Goal: Information Seeking & Learning: Learn about a topic

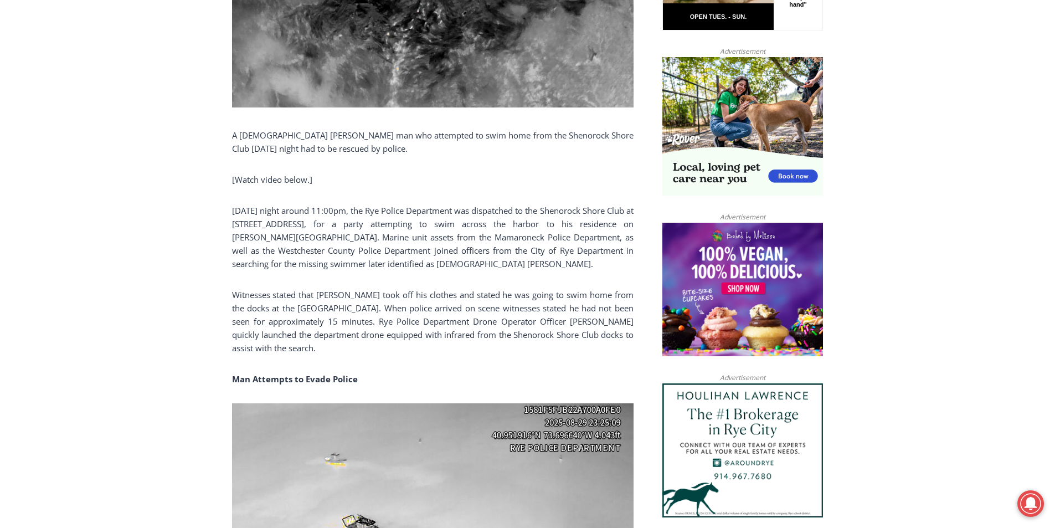
scroll to position [310, 0]
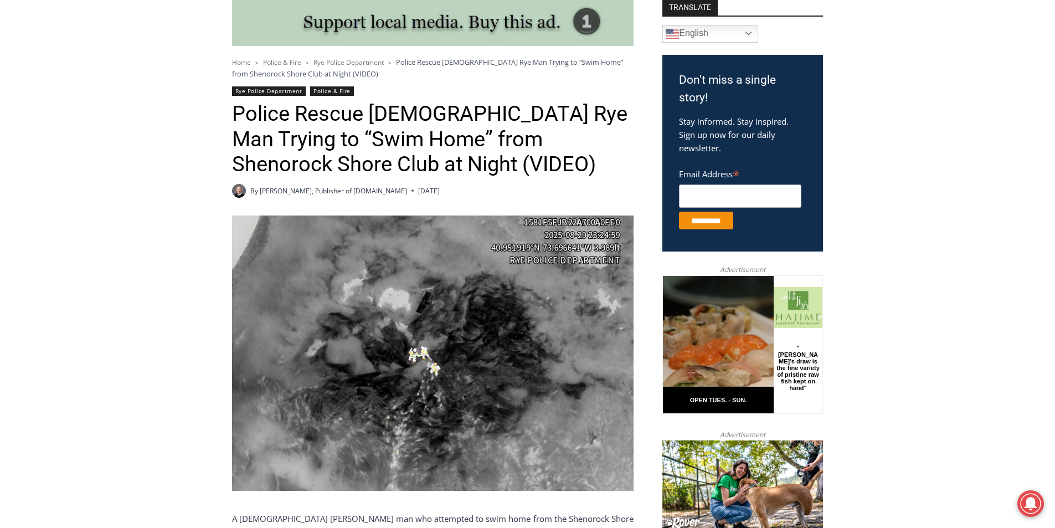
drag, startPoint x: 1055, startPoint y: 127, endPoint x: 1005, endPoint y: 49, distance: 92.8
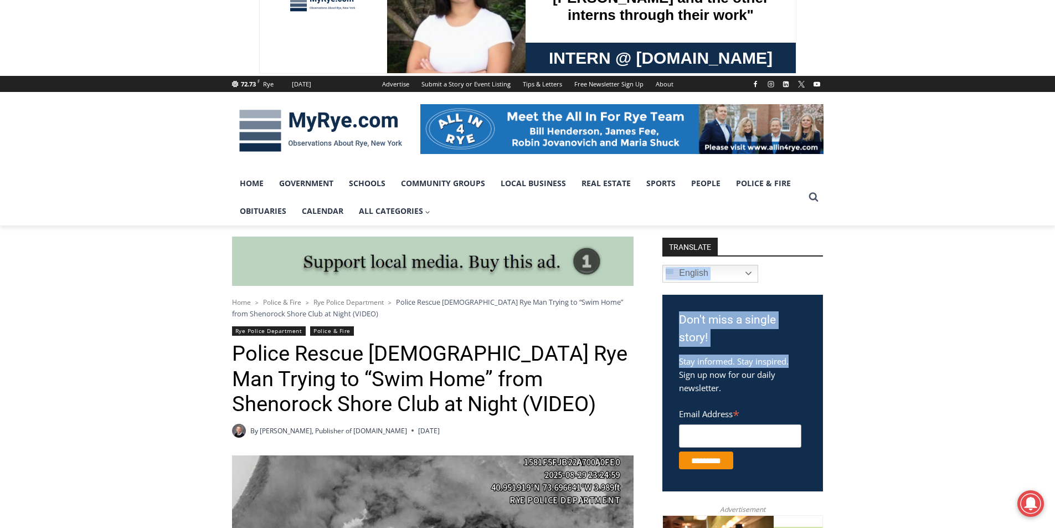
scroll to position [0, 0]
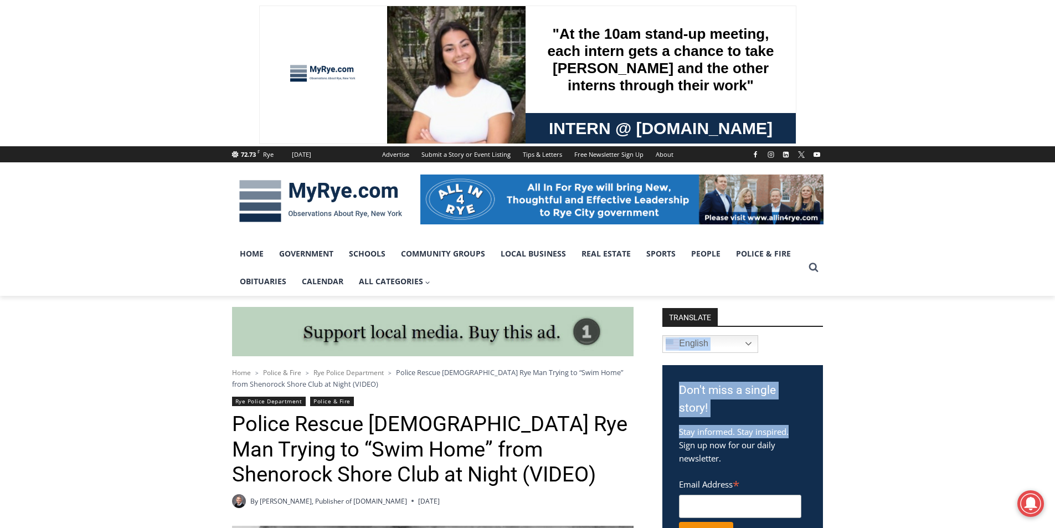
click at [326, 185] on img at bounding box center [320, 201] width 177 height 58
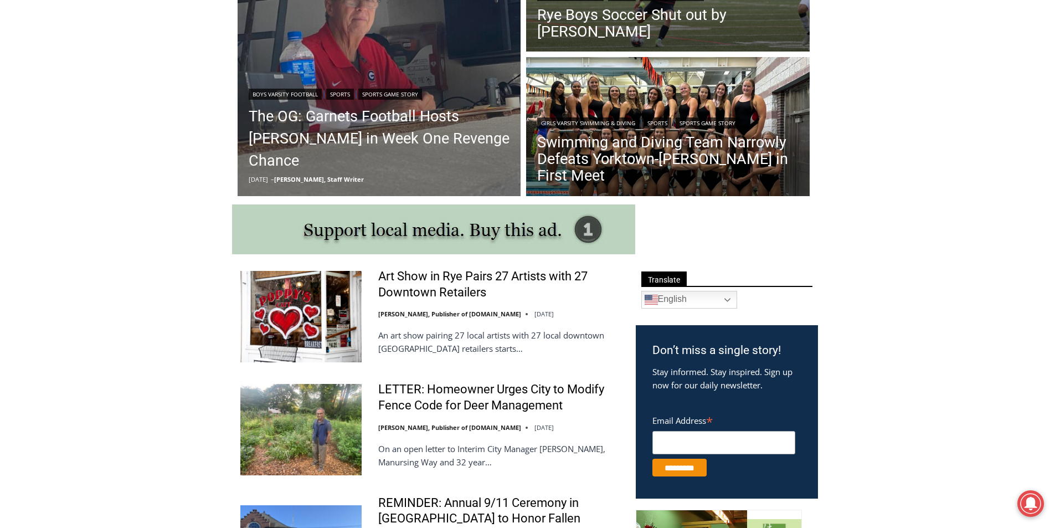
scroll to position [499, 0]
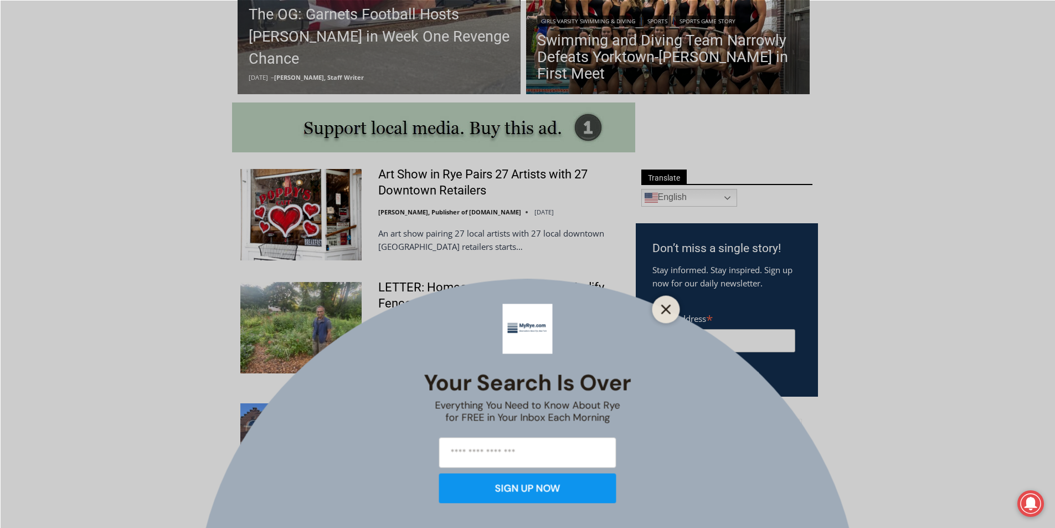
click at [672, 311] on button "Close" at bounding box center [667, 309] width 16 height 16
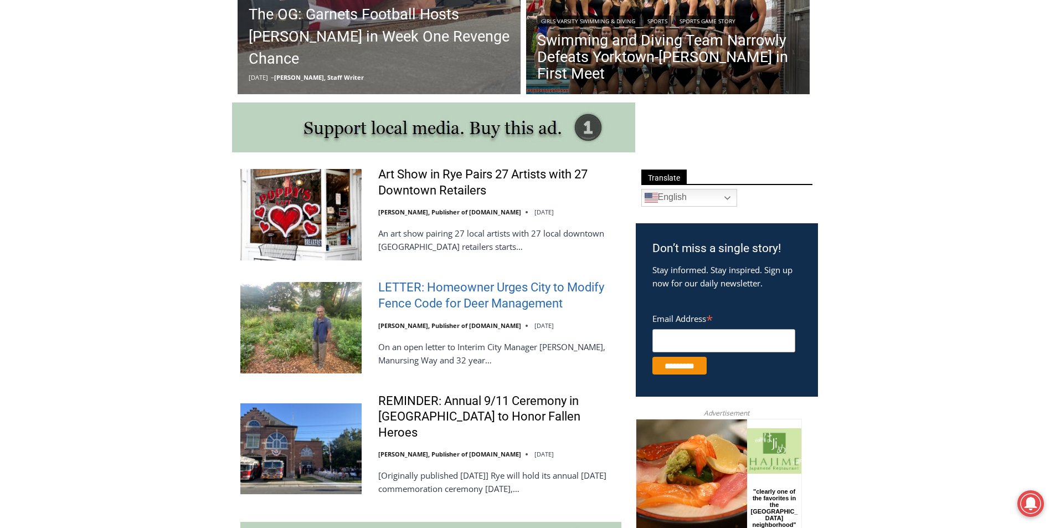
click at [506, 297] on link "LETTER: Homeowner Urges City to Modify Fence Code for Deer Management" at bounding box center [499, 296] width 243 height 32
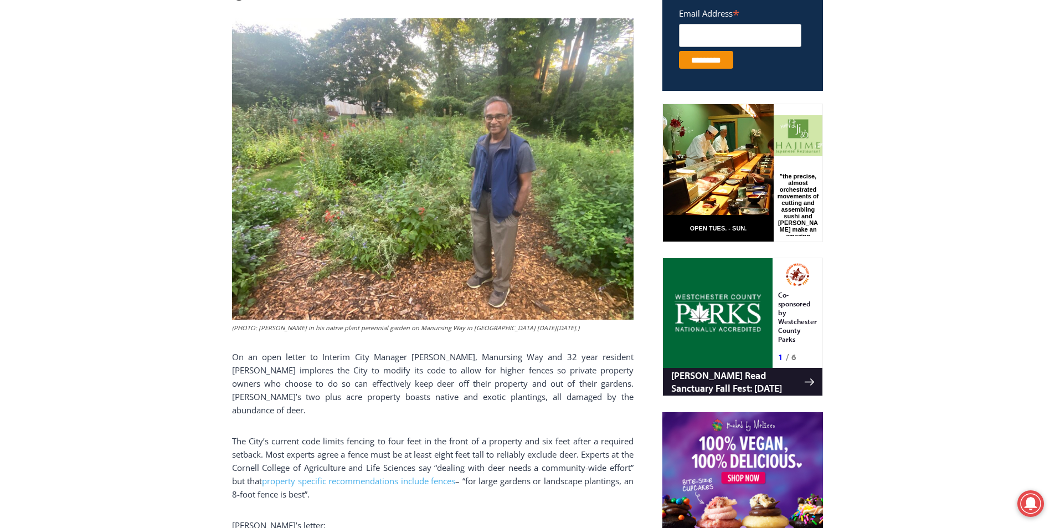
scroll to position [590, 0]
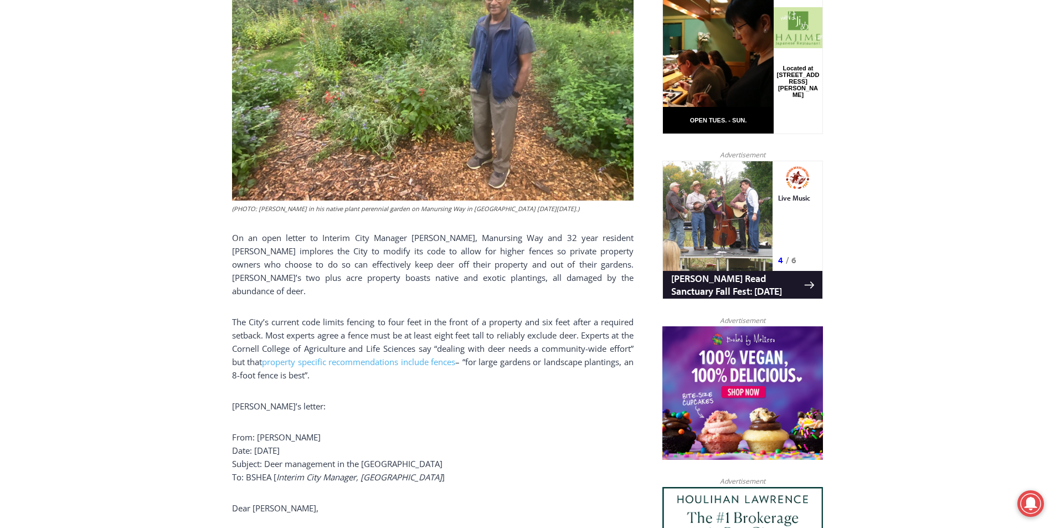
drag, startPoint x: 275, startPoint y: 324, endPoint x: 609, endPoint y: 370, distance: 337.1
click at [609, 370] on p "The City’s current code limits fencing to four feet in the front of a property …" at bounding box center [433, 348] width 402 height 66
click at [446, 327] on p "The City’s current code limits fencing to four feet in the front of a property …" at bounding box center [433, 348] width 402 height 66
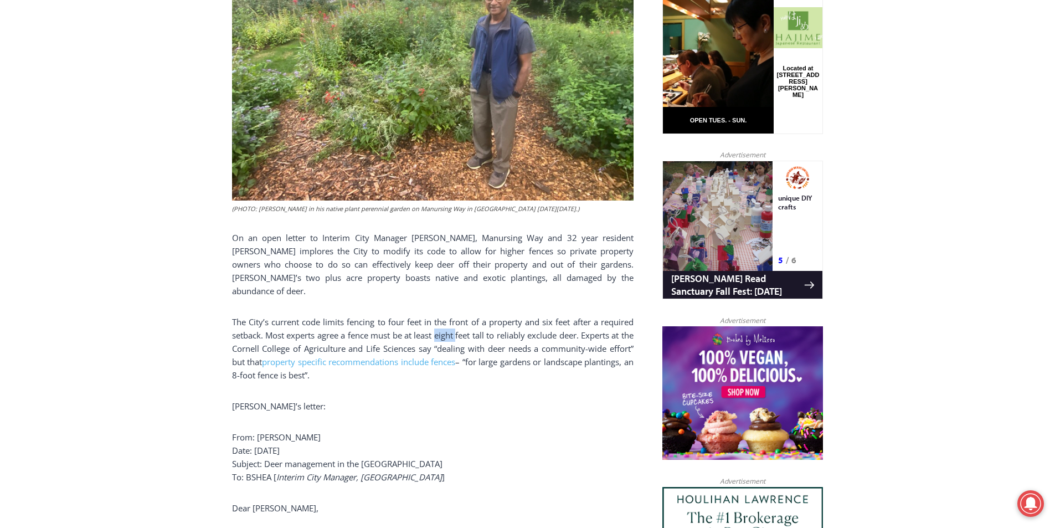
click at [446, 327] on p "The City’s current code limits fencing to four feet in the front of a property …" at bounding box center [433, 348] width 402 height 66
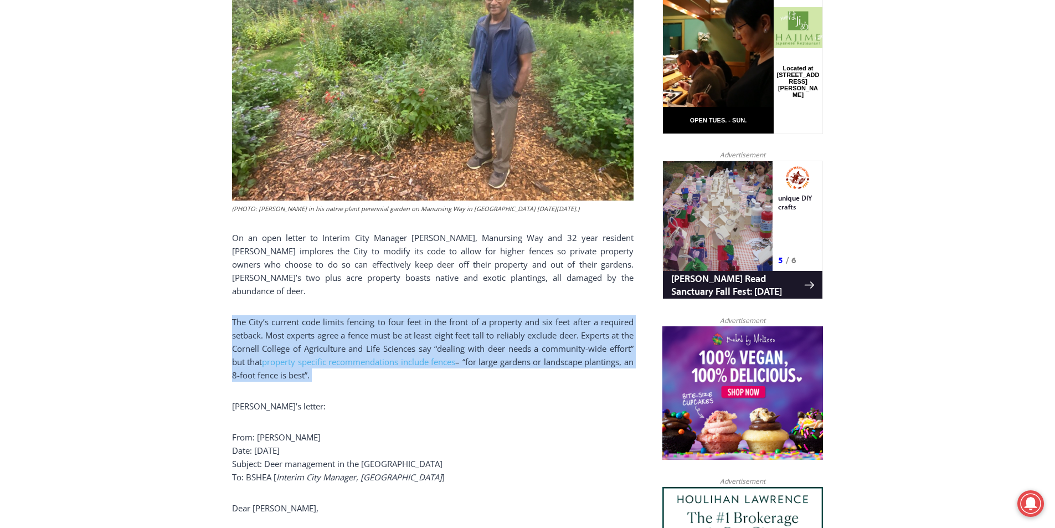
click at [446, 327] on p "The City’s current code limits fencing to four feet in the front of a property …" at bounding box center [433, 348] width 402 height 66
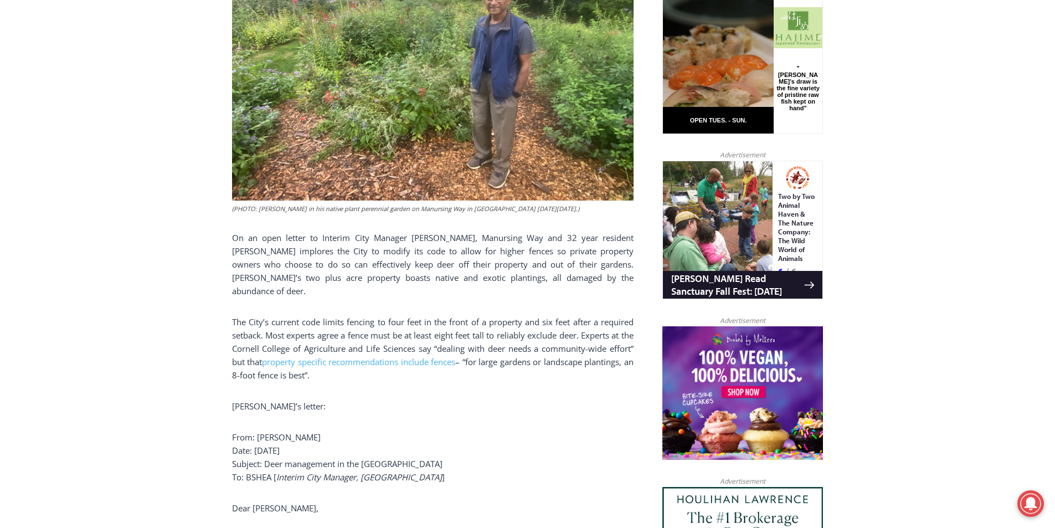
click at [245, 245] on p "On an open letter to Interim City Manager Brian Shea, Manursing Way and 32 year…" at bounding box center [433, 264] width 402 height 66
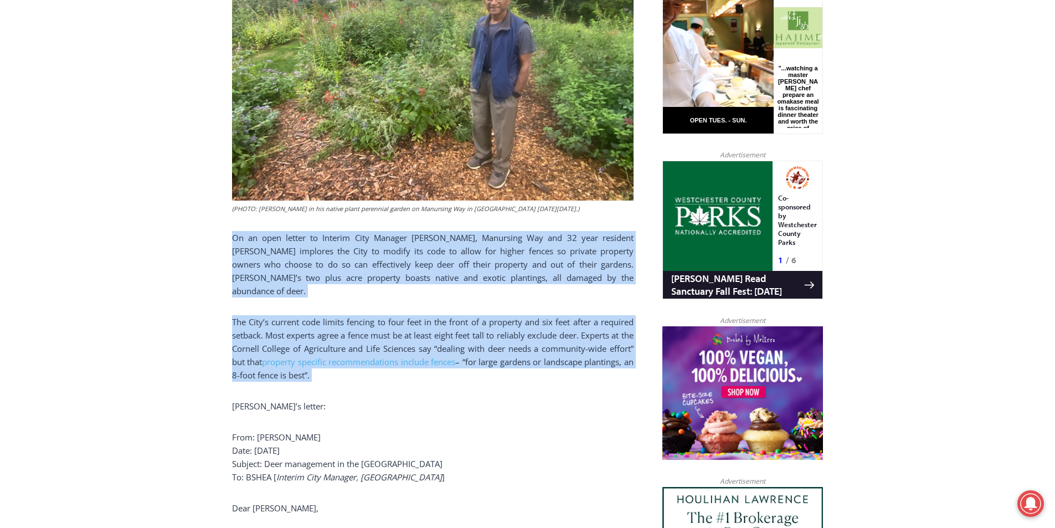
drag, startPoint x: 245, startPoint y: 245, endPoint x: 375, endPoint y: 365, distance: 176.8
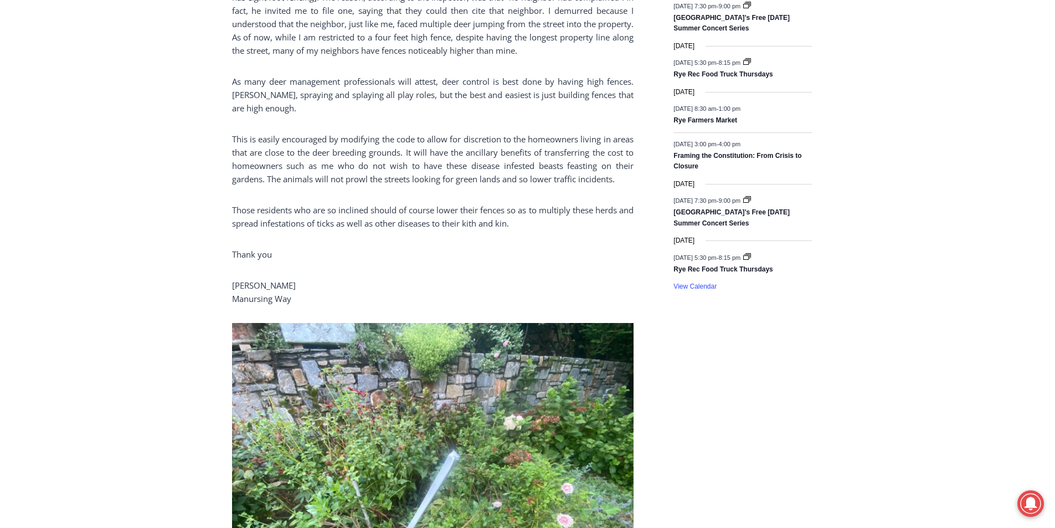
scroll to position [1698, 0]
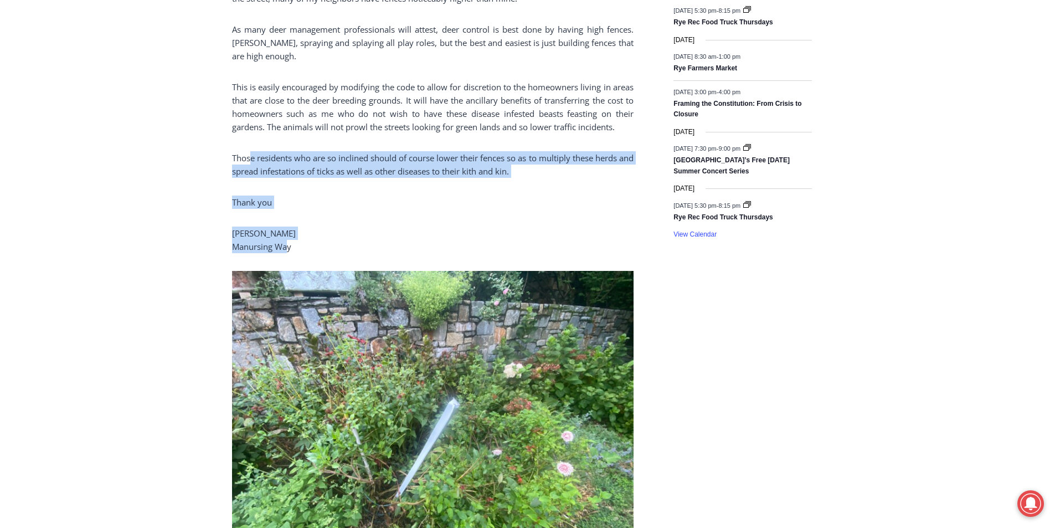
drag, startPoint x: 284, startPoint y: 229, endPoint x: 258, endPoint y: 128, distance: 104.8
click at [260, 151] on p "Those residents who are so inclined should of course lower their fences so as t…" at bounding box center [433, 164] width 402 height 27
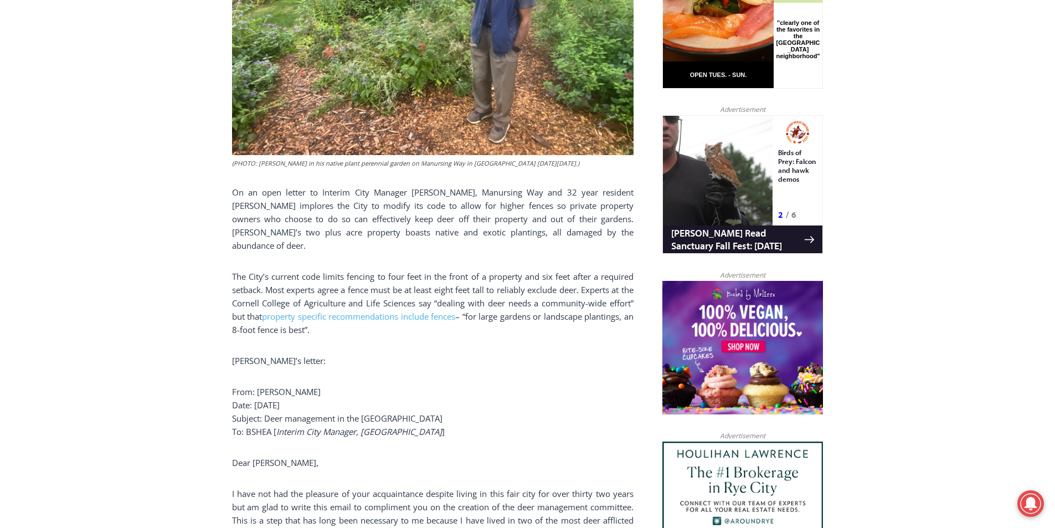
scroll to position [613, 0]
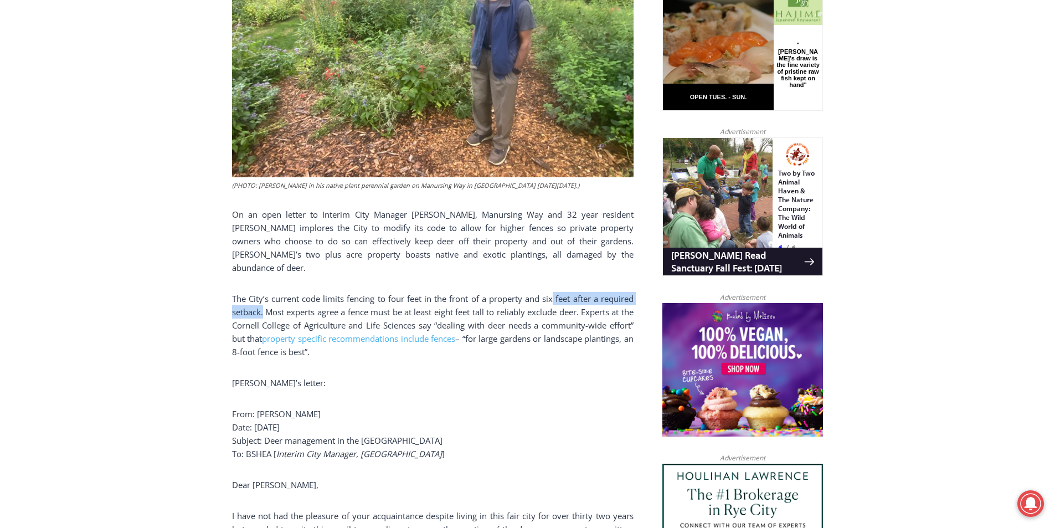
drag, startPoint x: 266, startPoint y: 300, endPoint x: 553, endPoint y: 284, distance: 287.9
click at [553, 292] on p "The City’s current code limits fencing to four feet in the front of a property …" at bounding box center [433, 325] width 402 height 66
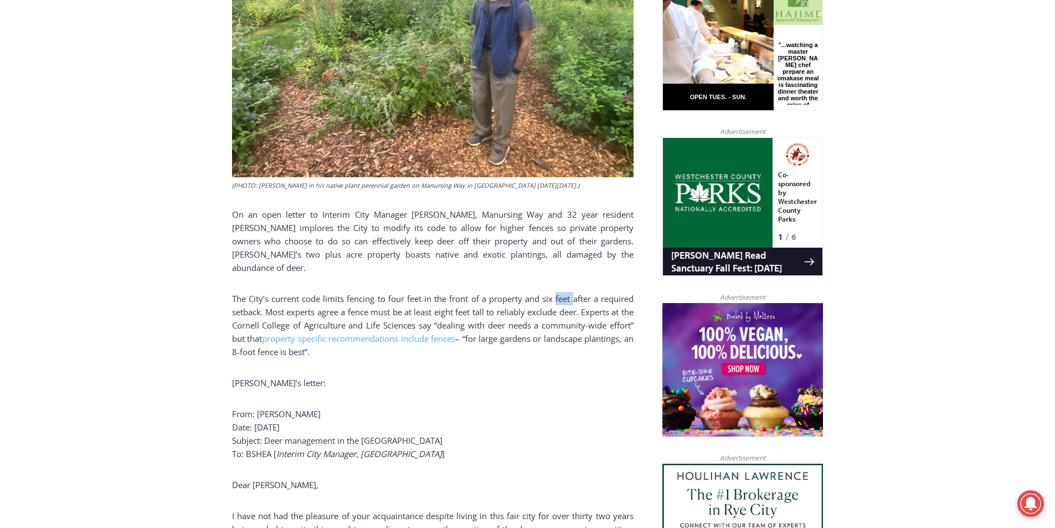
click at [553, 292] on p "The City’s current code limits fencing to four feet in the front of a property …" at bounding box center [433, 325] width 402 height 66
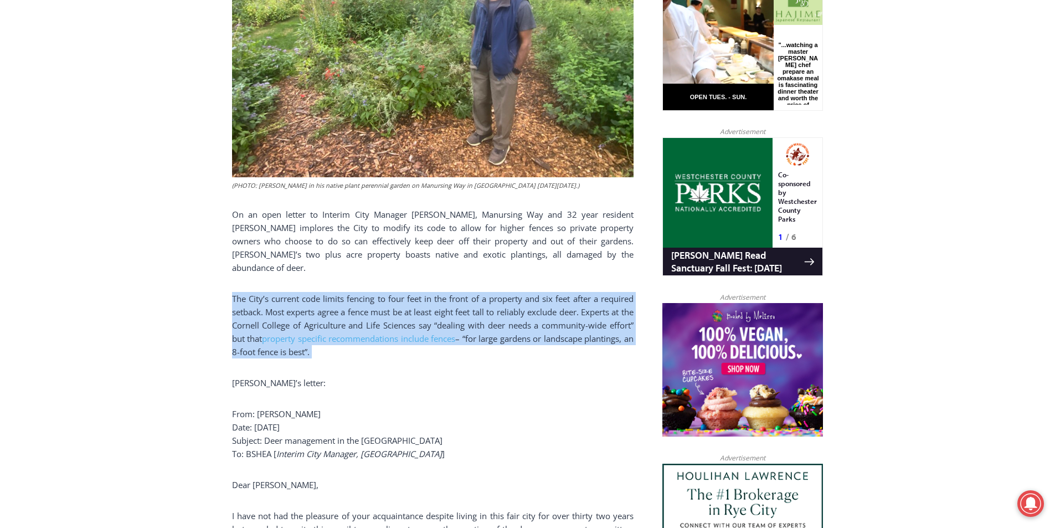
click at [553, 292] on p "The City’s current code limits fencing to four feet in the front of a property …" at bounding box center [433, 325] width 402 height 66
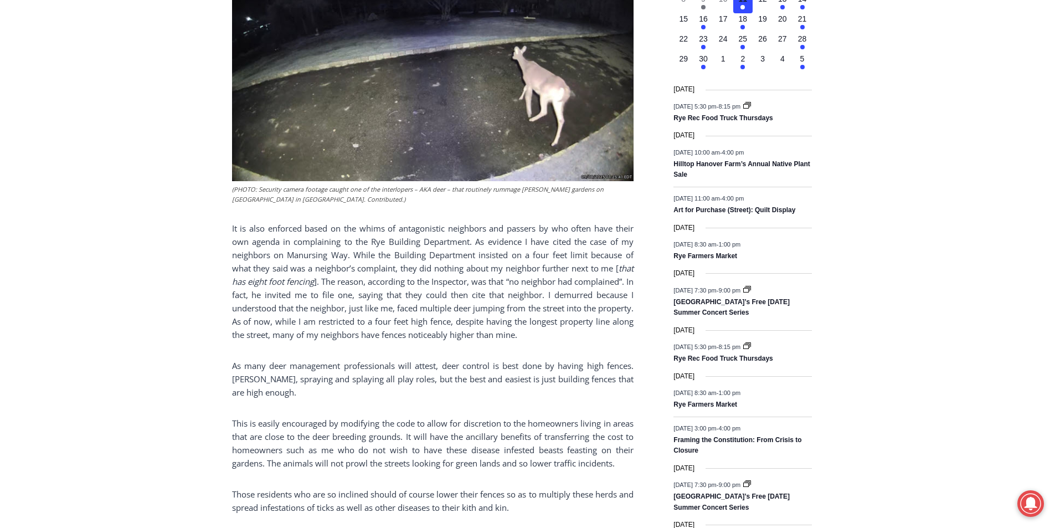
scroll to position [1444, 0]
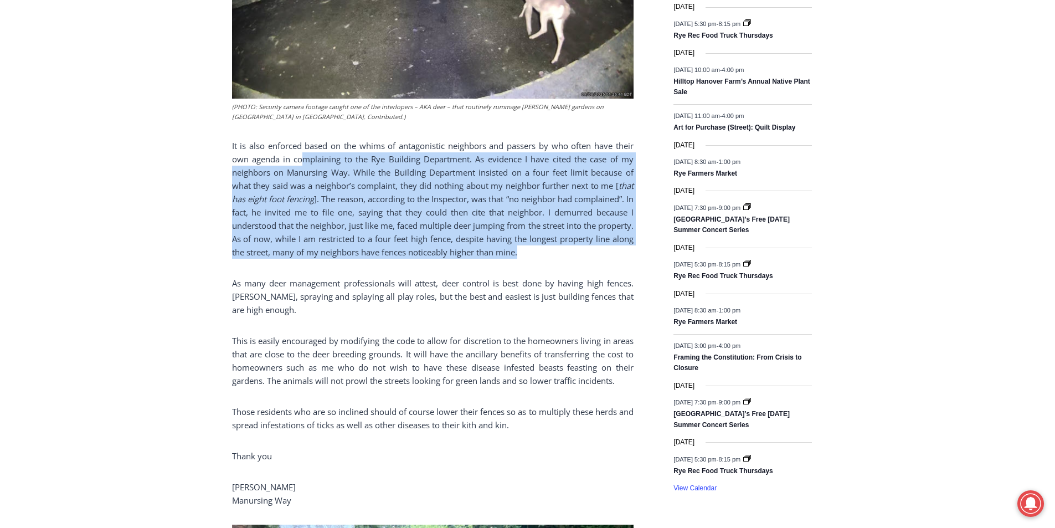
drag, startPoint x: 311, startPoint y: 120, endPoint x: 608, endPoint y: 215, distance: 311.3
click at [608, 215] on p "It is also enforced based on the whims of antagonistic neighbors and passers by…" at bounding box center [433, 199] width 402 height 120
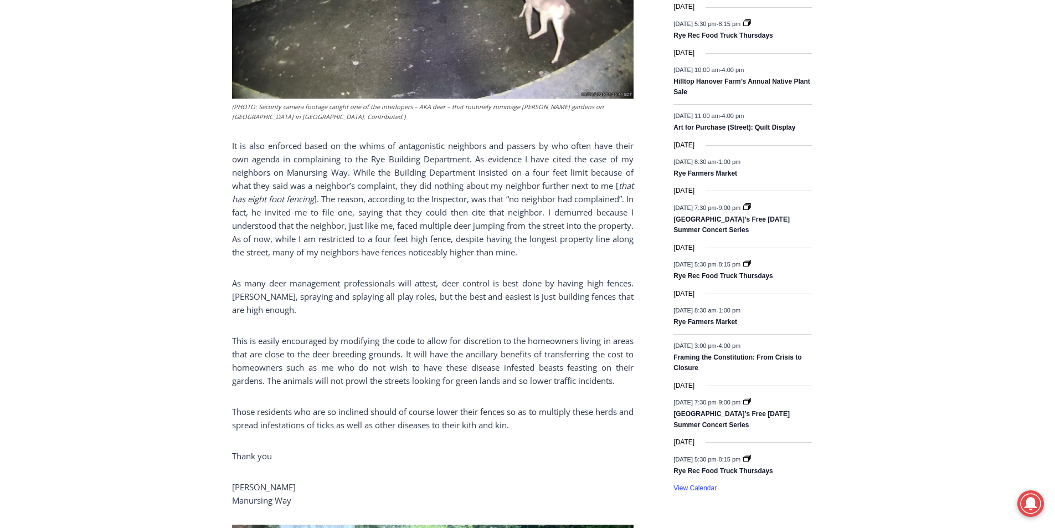
click at [310, 139] on p "It is also enforced based on the whims of antagonistic neighbors and passers by…" at bounding box center [433, 199] width 402 height 120
click at [294, 139] on p "It is also enforced based on the whims of antagonistic neighbors and passers by…" at bounding box center [433, 199] width 402 height 120
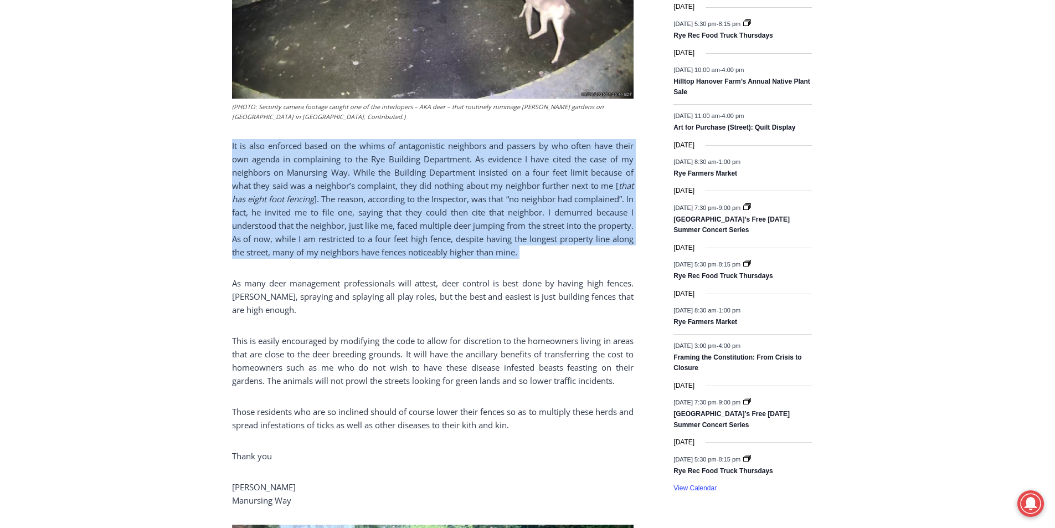
click at [294, 139] on p "It is also enforced based on the whims of antagonistic neighbors and passers by…" at bounding box center [433, 199] width 402 height 120
click at [310, 139] on p "It is also enforced based on the whims of antagonistic neighbors and passers by…" at bounding box center [433, 199] width 402 height 120
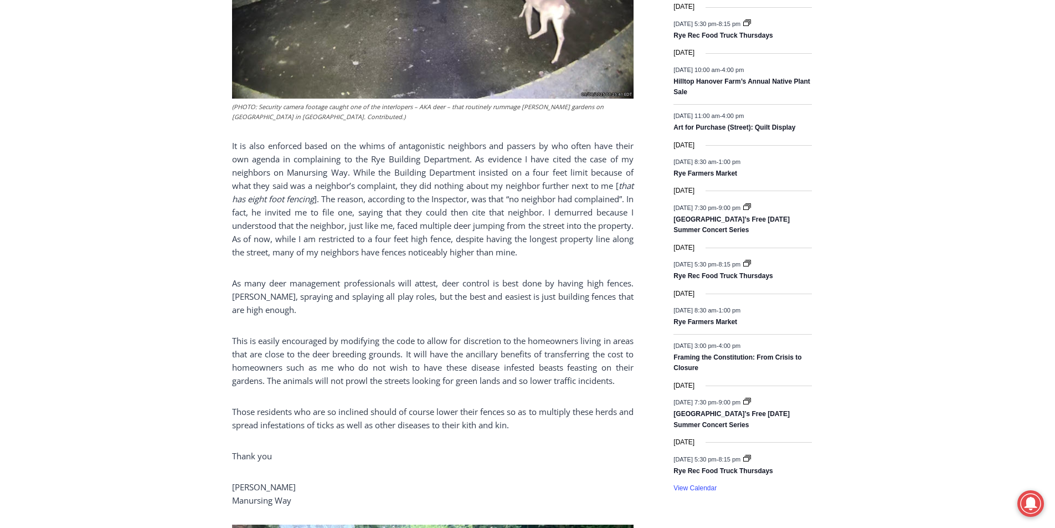
click at [314, 139] on p "It is also enforced based on the whims of antagonistic neighbors and passers by…" at bounding box center [433, 199] width 402 height 120
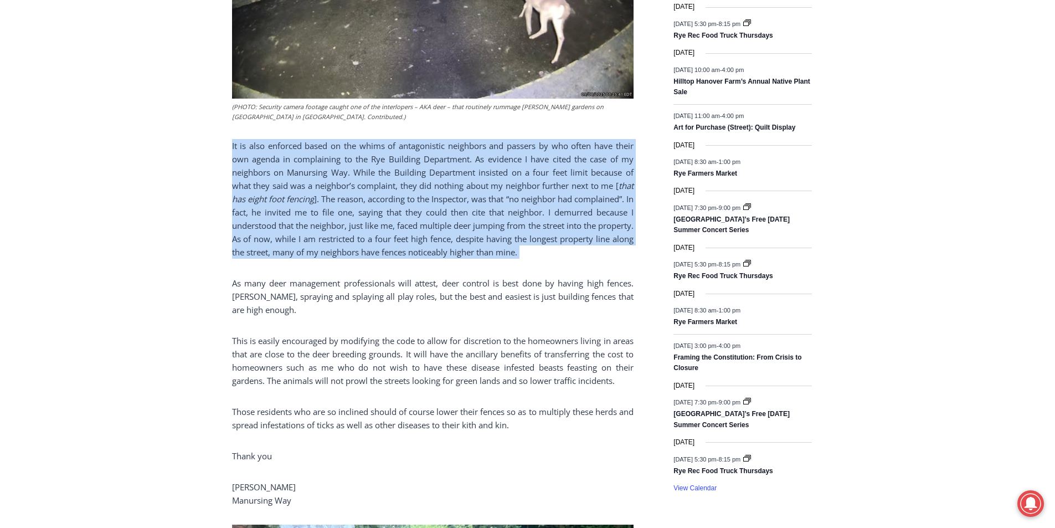
drag, startPoint x: 314, startPoint y: 138, endPoint x: 326, endPoint y: 104, distance: 37.1
click at [326, 139] on p "It is also enforced based on the whims of antagonistic neighbors and passers by…" at bounding box center [433, 199] width 402 height 120
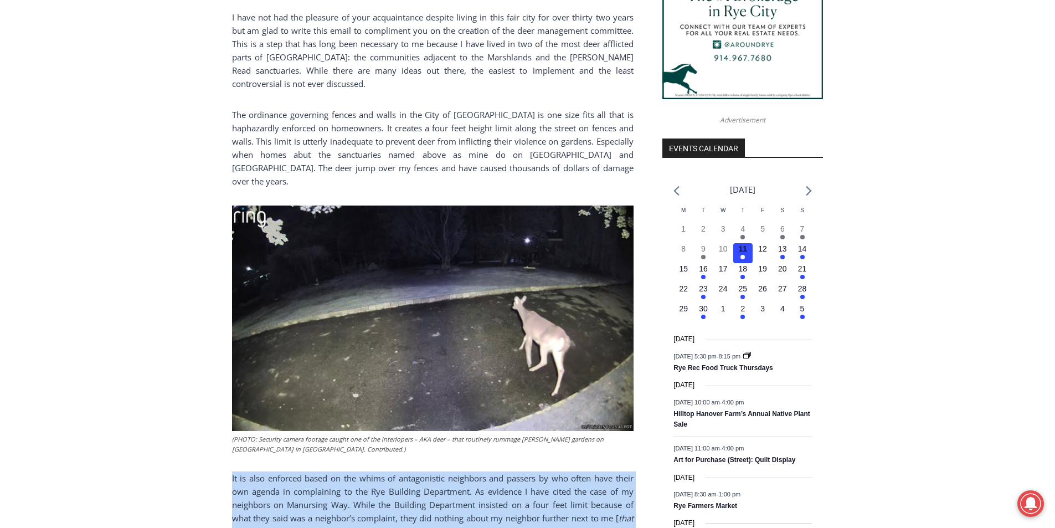
scroll to position [1056, 0]
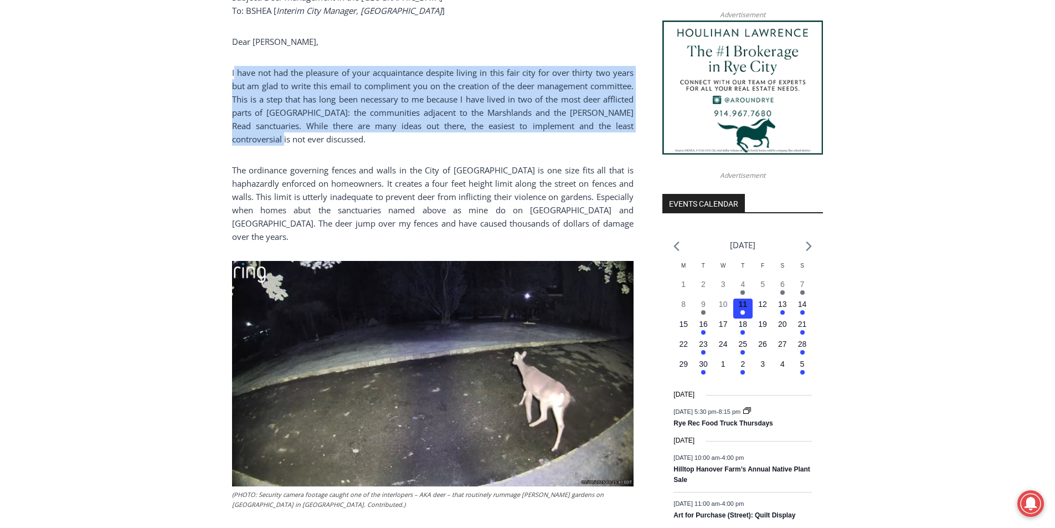
drag, startPoint x: 233, startPoint y: 59, endPoint x: 641, endPoint y: 112, distance: 411.2
click at [487, 78] on p "I have not had the pleasure of your acquaintance despite living in this fair ci…" at bounding box center [433, 106] width 402 height 80
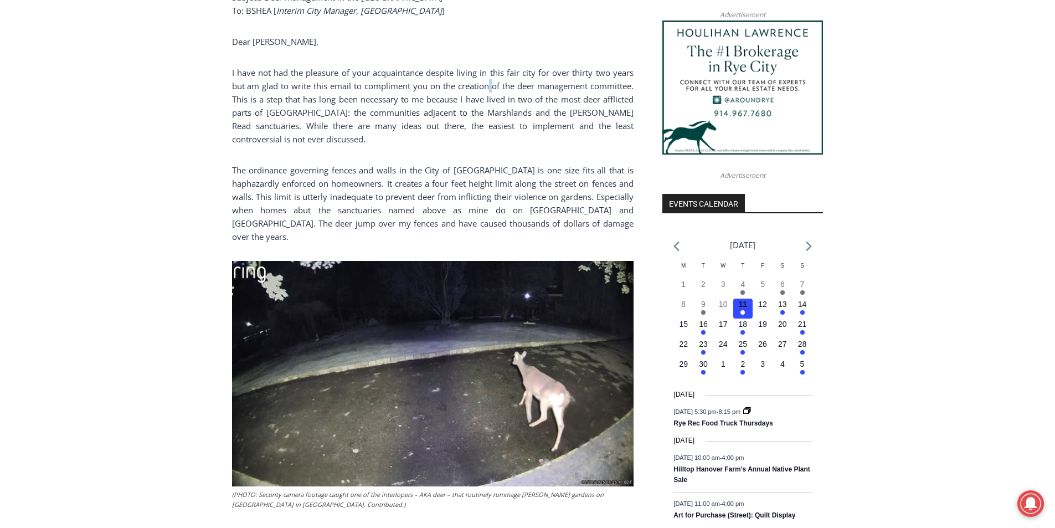
click at [487, 78] on p "I have not had the pleasure of your acquaintance despite living in this fair ci…" at bounding box center [433, 106] width 402 height 80
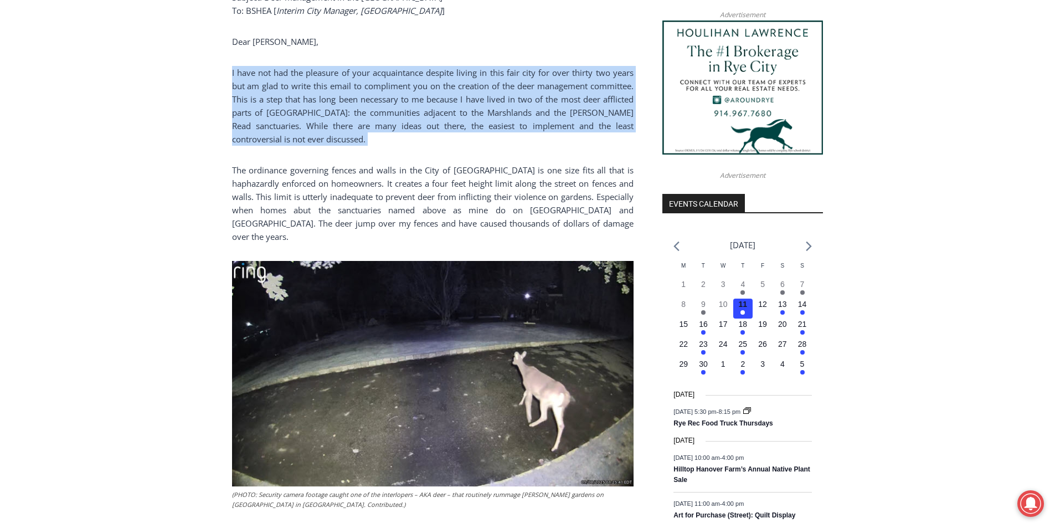
click at [487, 78] on p "I have not had the pleasure of your acquaintance despite living in this fair ci…" at bounding box center [433, 106] width 402 height 80
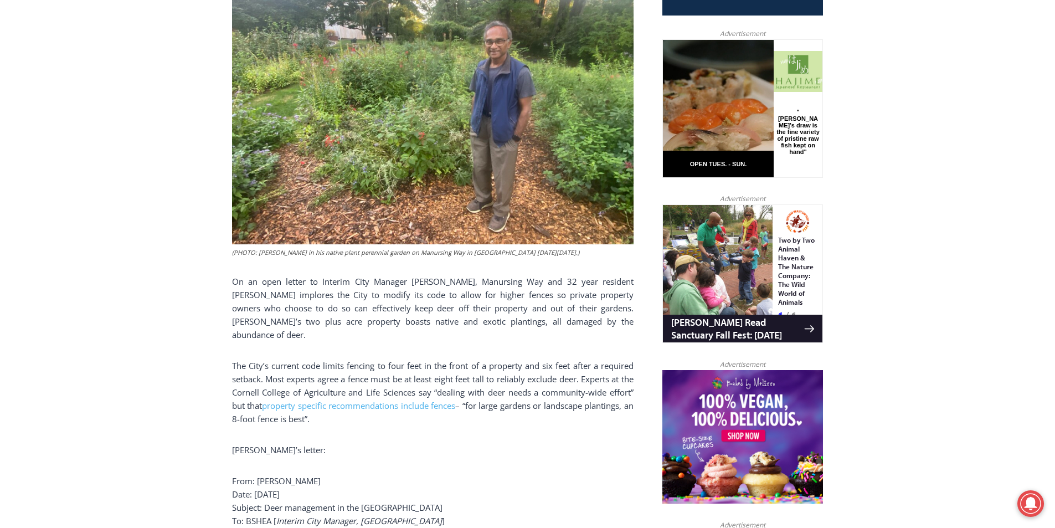
scroll to position [0, 0]
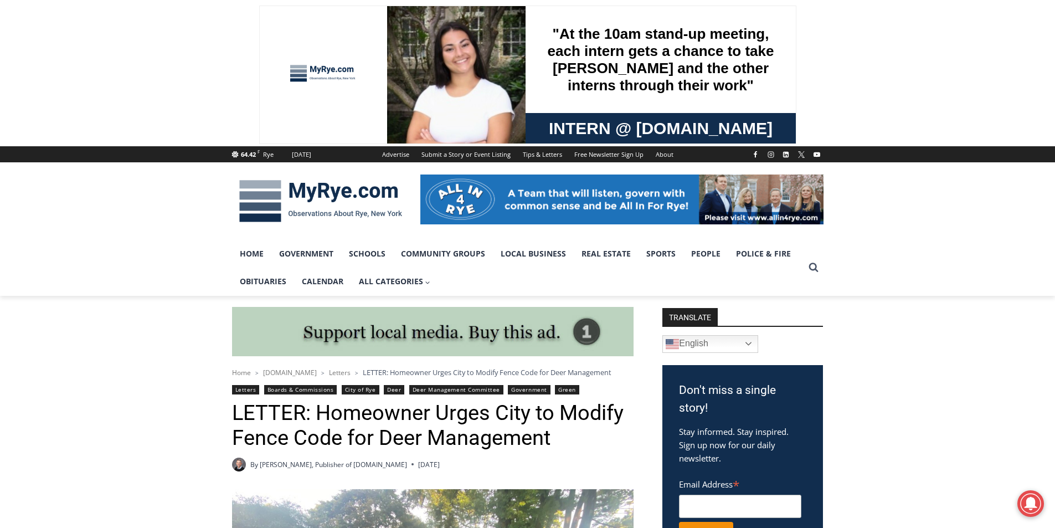
click at [322, 217] on img at bounding box center [320, 201] width 177 height 58
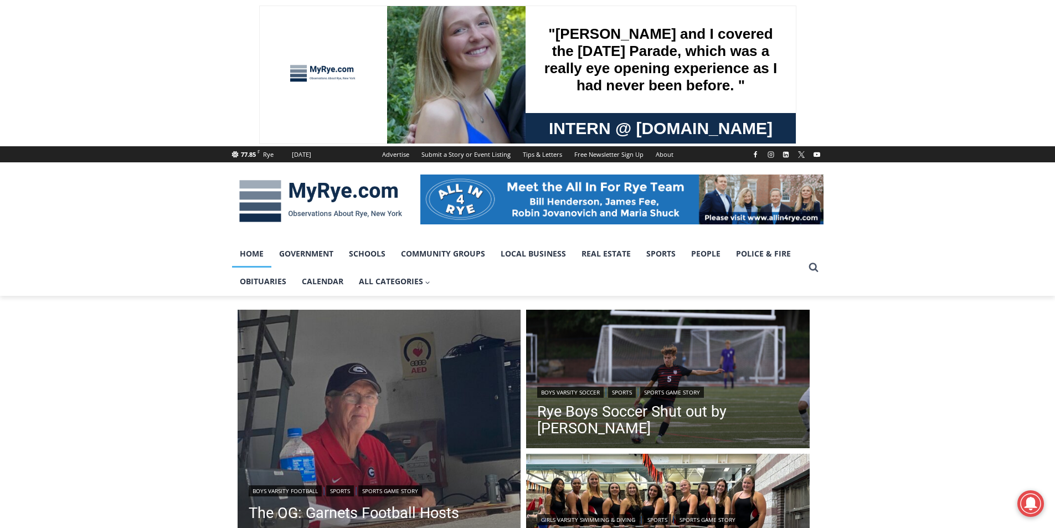
click at [525, 205] on img at bounding box center [621, 199] width 403 height 50
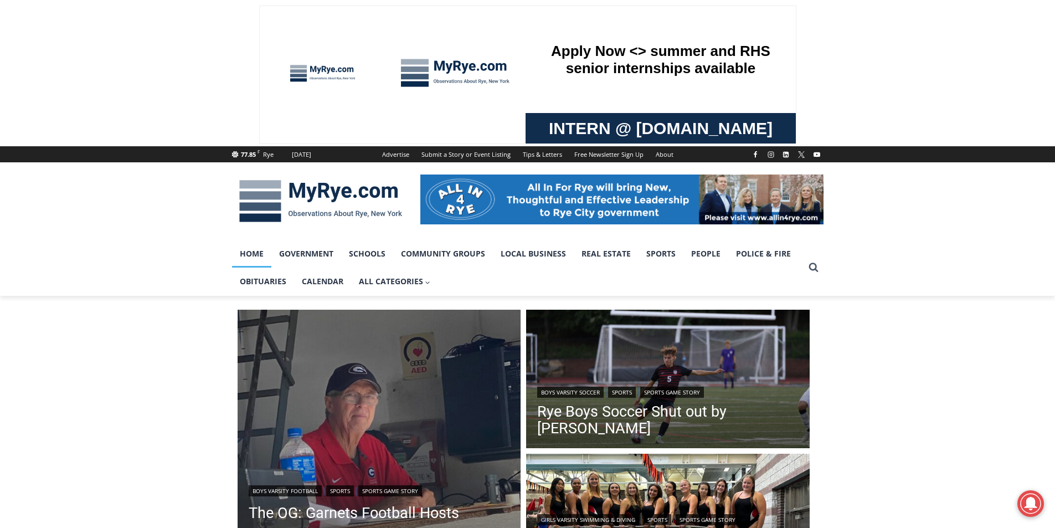
click at [353, 196] on img at bounding box center [320, 201] width 177 height 58
